Goal: Navigation & Orientation: Find specific page/section

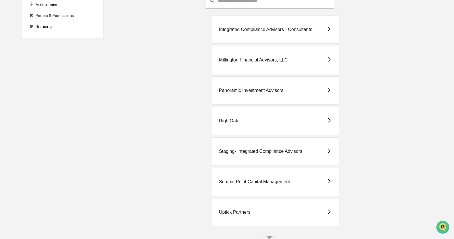
click at [257, 219] on div "Uptick Partners" at bounding box center [275, 212] width 127 height 28
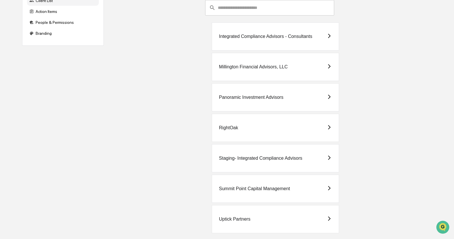
scroll to position [64, 0]
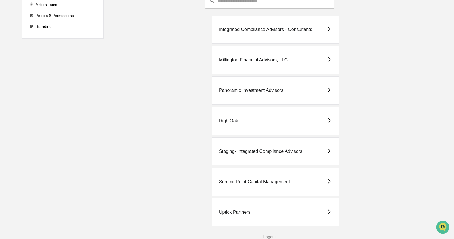
click at [287, 157] on div "Staging- Integrated Compliance Advisors" at bounding box center [275, 151] width 127 height 28
